Goal: Information Seeking & Learning: Learn about a topic

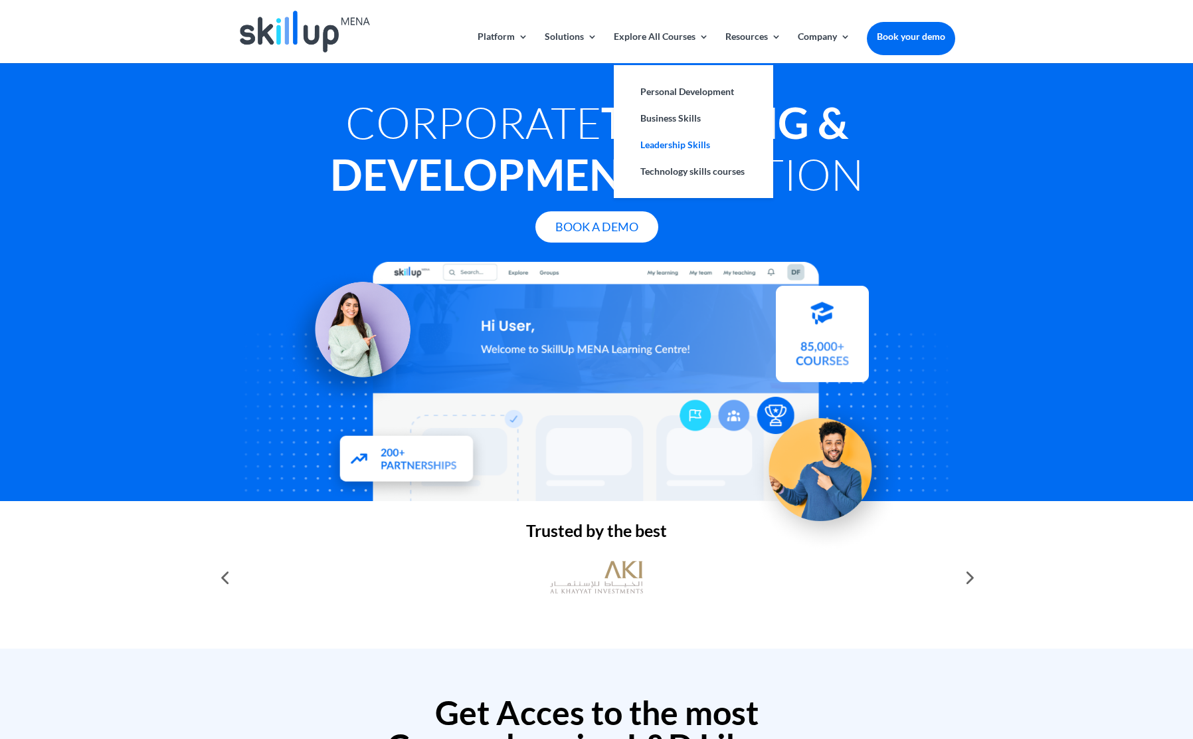
click at [683, 140] on link "Leadership Skills" at bounding box center [693, 145] width 133 height 27
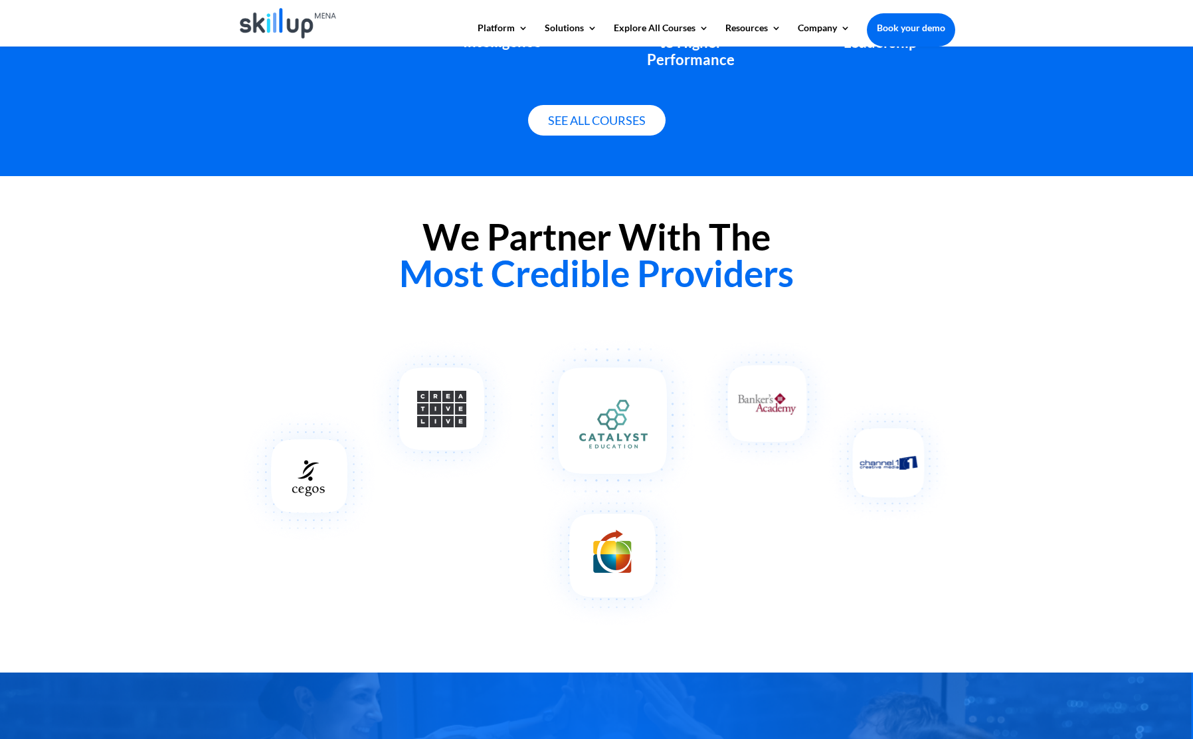
scroll to position [1093, 0]
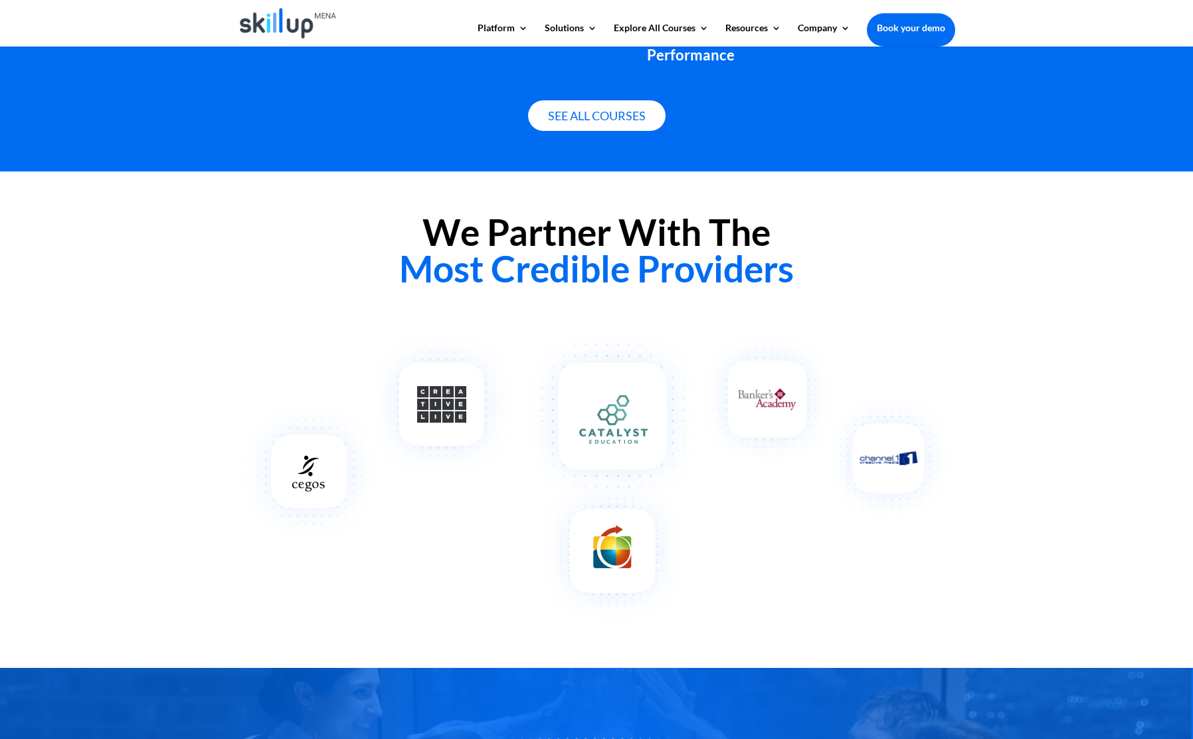
click at [619, 405] on img at bounding box center [612, 471] width 175 height 296
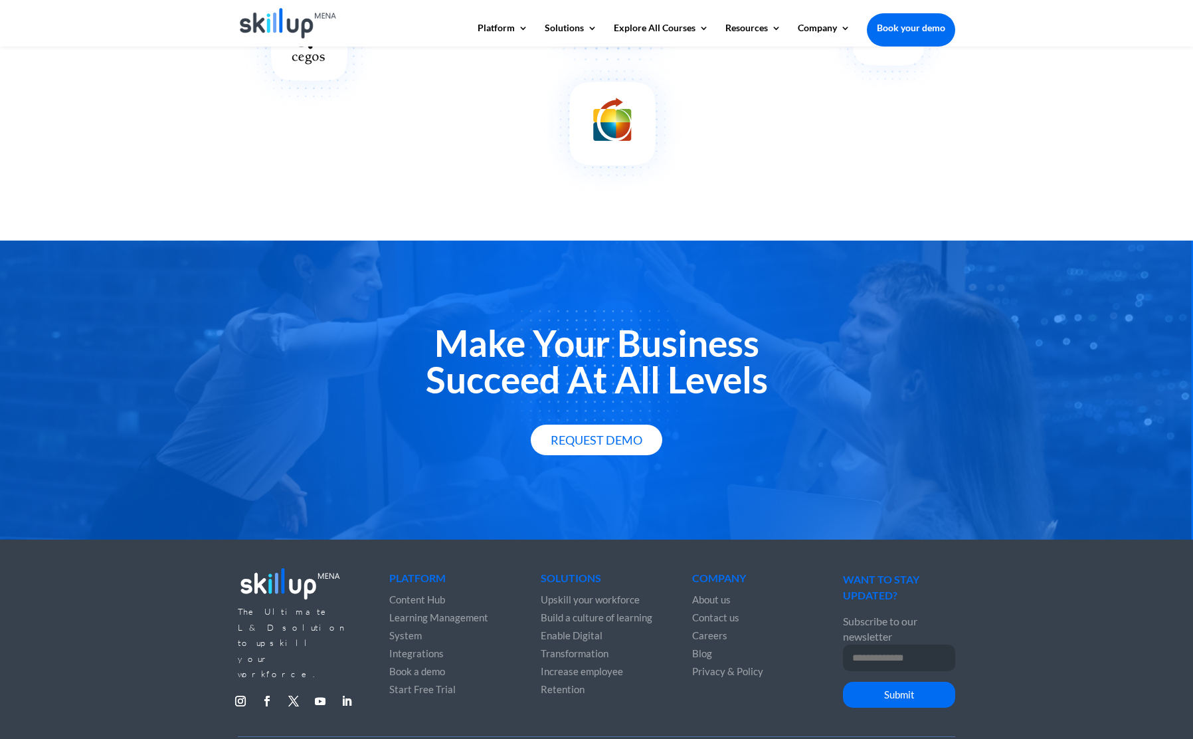
scroll to position [1540, 0]
